Goal: Transaction & Acquisition: Purchase product/service

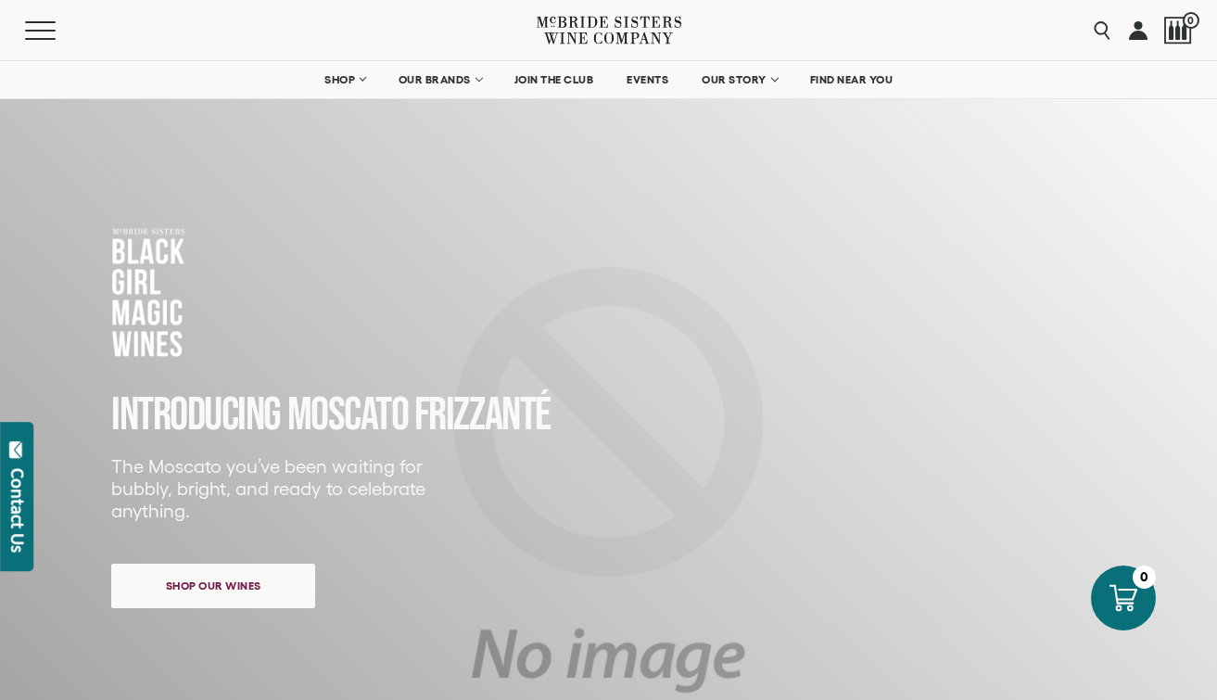
click at [579, 33] on icon at bounding box center [576, 31] width 64 height 28
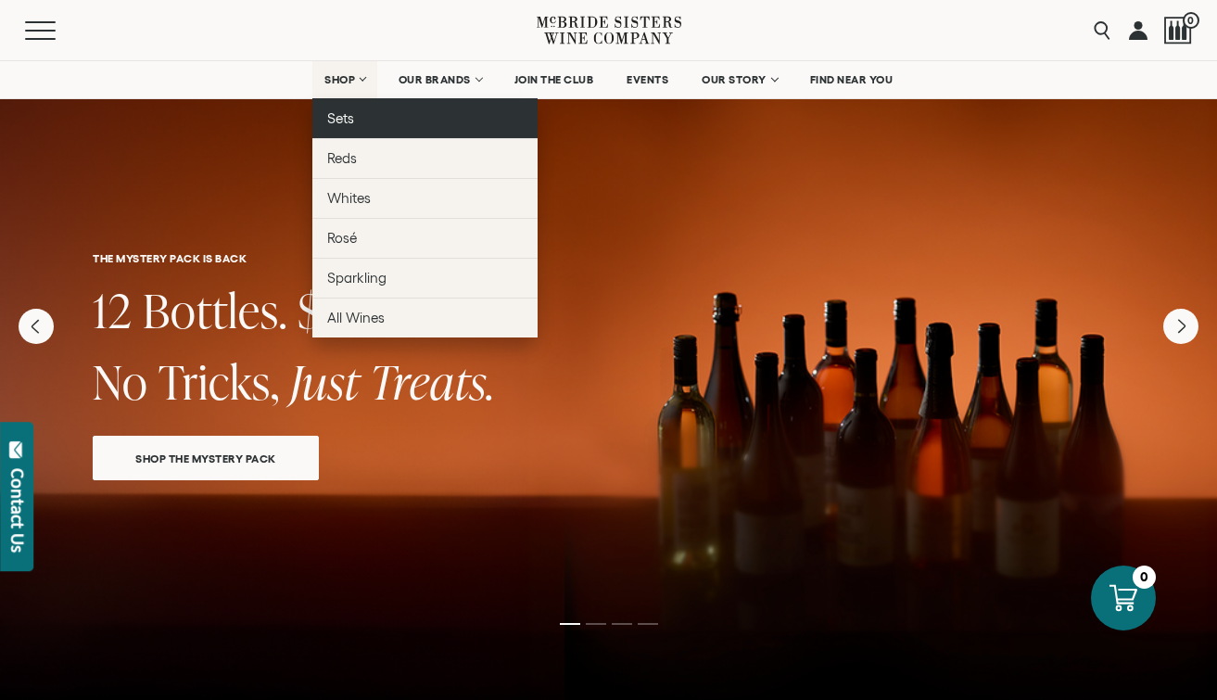
click at [353, 126] on link "Sets" at bounding box center [424, 118] width 225 height 40
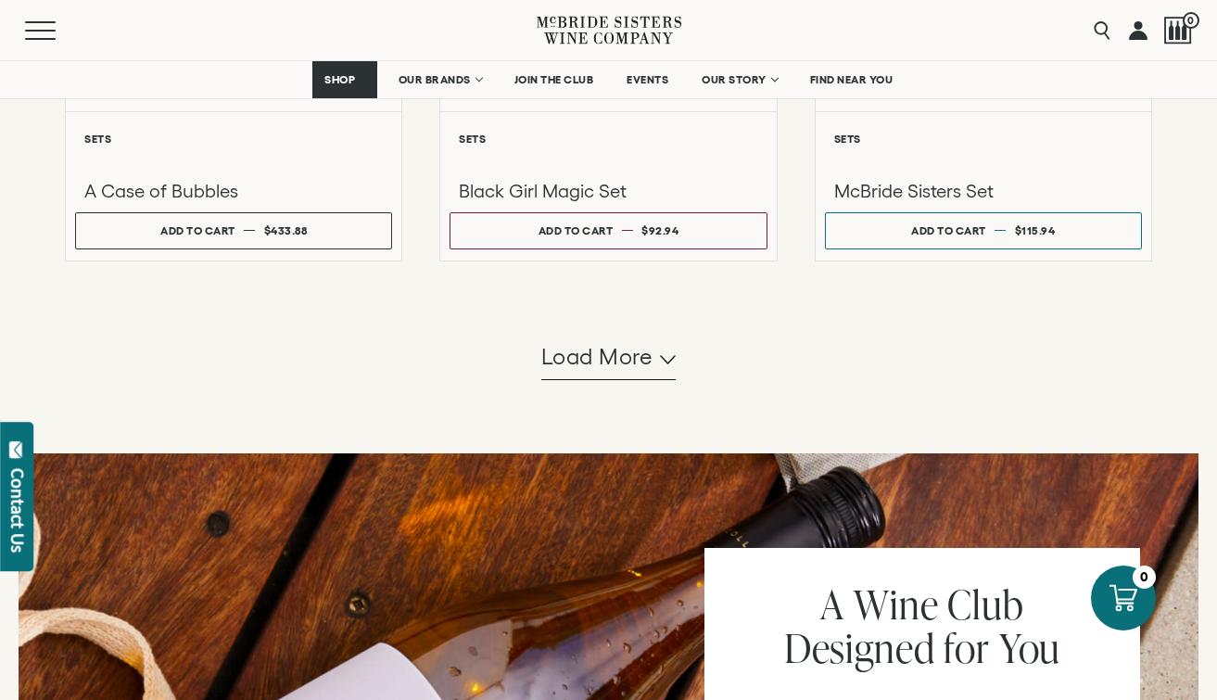
scroll to position [1806, 0]
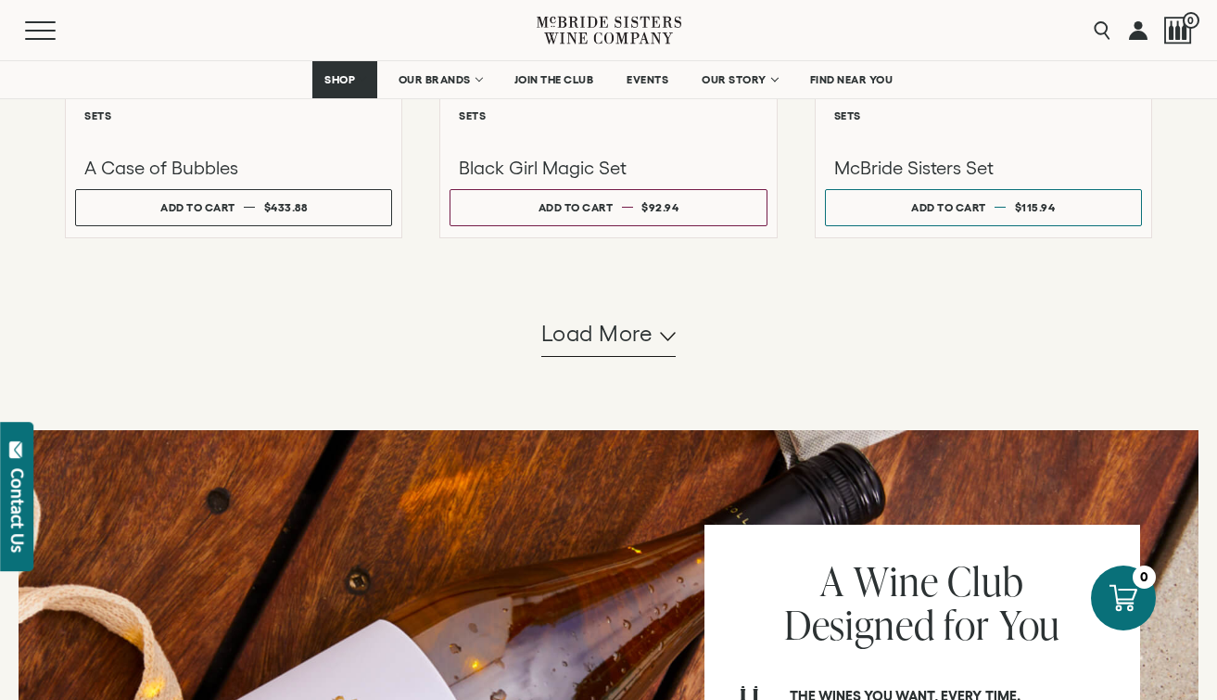
click at [666, 349] on button "Load more" at bounding box center [608, 334] width 135 height 44
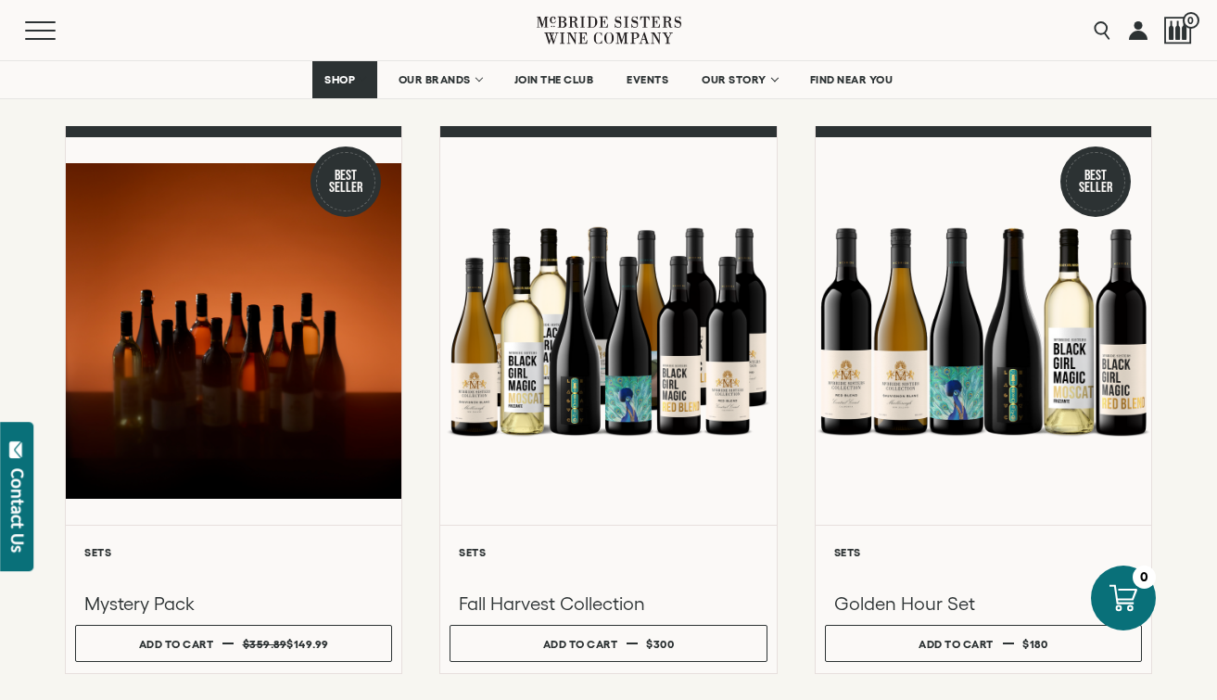
scroll to position [377, 0]
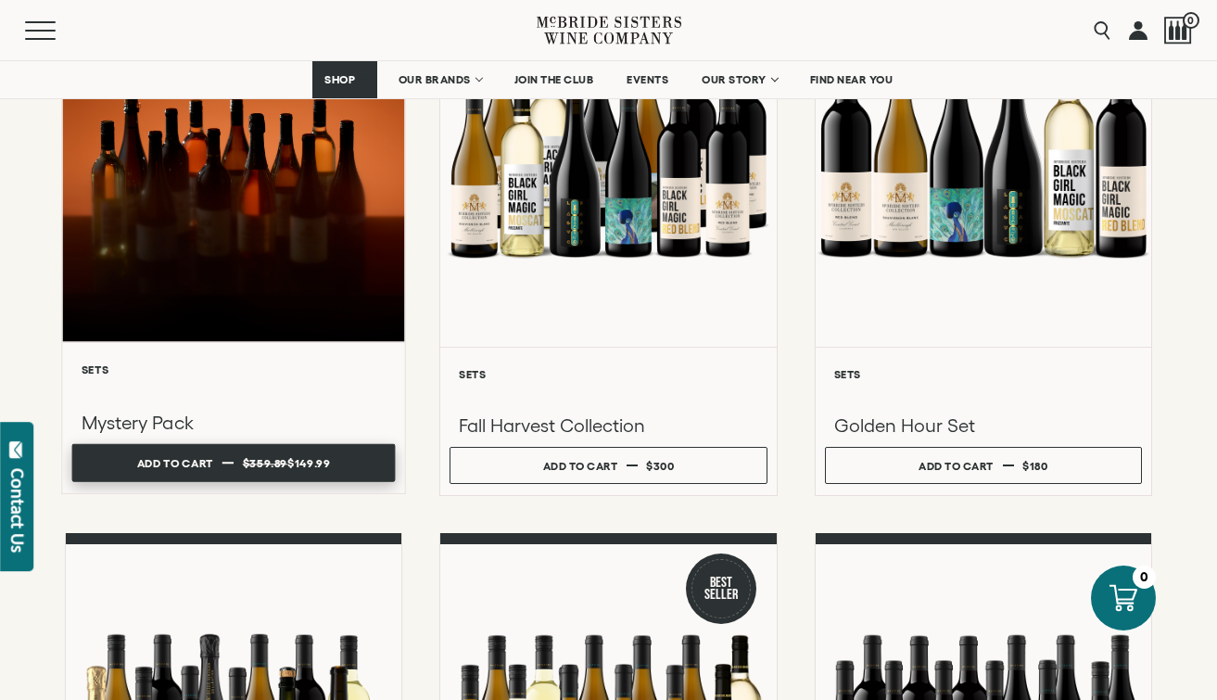
click at [197, 467] on div "Add to cart" at bounding box center [175, 464] width 76 height 28
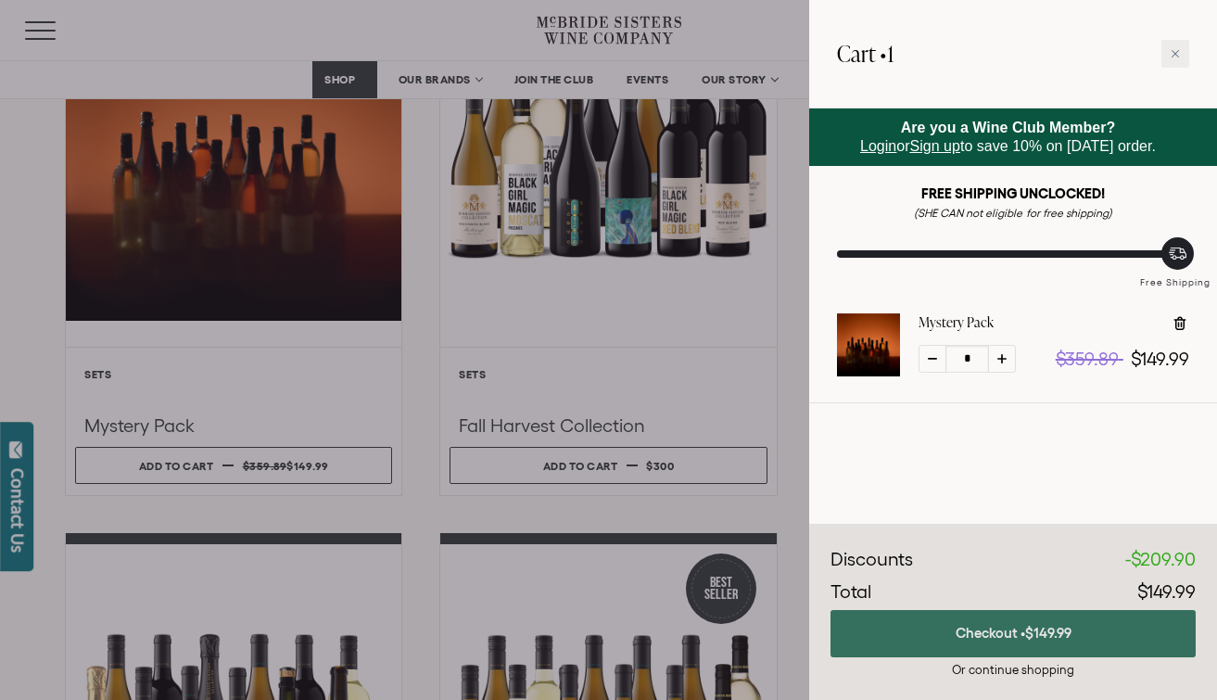
click at [925, 621] on button "Checkout • $149.99" at bounding box center [1013, 633] width 365 height 47
